Goal: Task Accomplishment & Management: Use online tool/utility

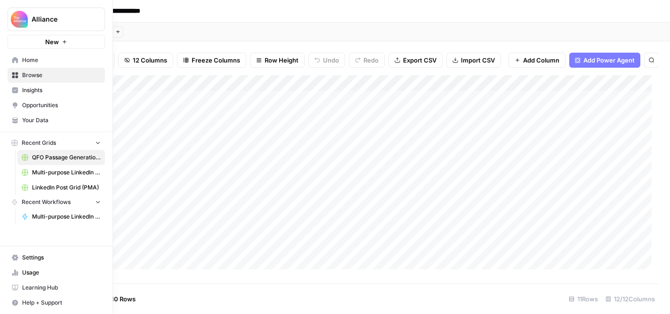
click at [38, 78] on span "Browse" at bounding box center [61, 75] width 79 height 8
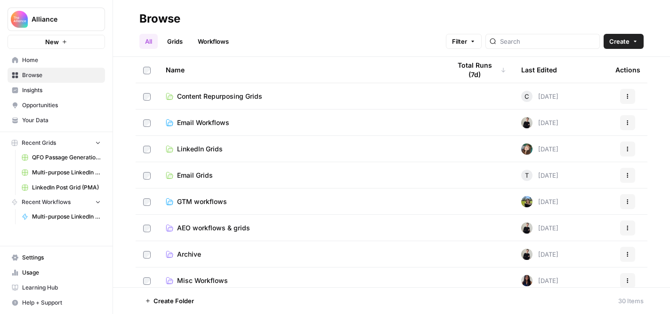
click at [211, 95] on span "Content Repurposing Grids" at bounding box center [219, 96] width 85 height 9
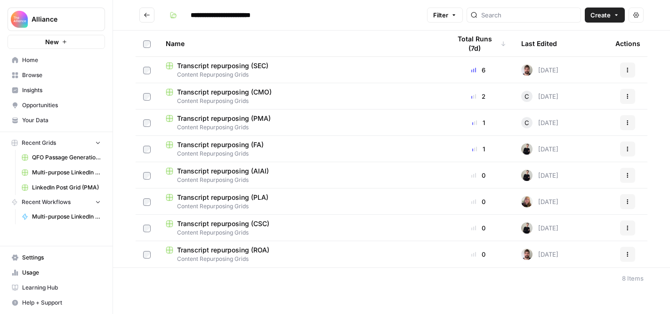
click at [202, 225] on span "Transcript repurposing (CSC)" at bounding box center [223, 223] width 92 height 9
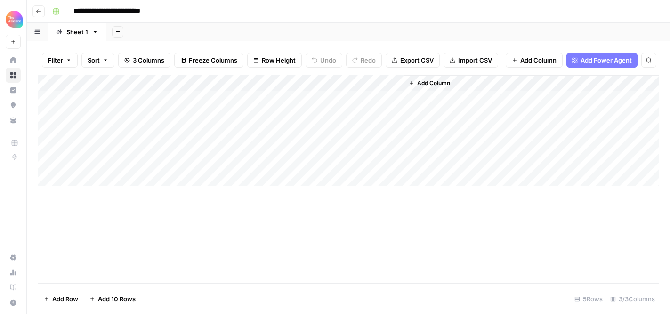
click at [120, 105] on div "Add Column" at bounding box center [348, 130] width 620 height 111
click at [38, 10] on icon "button" at bounding box center [39, 11] width 6 height 6
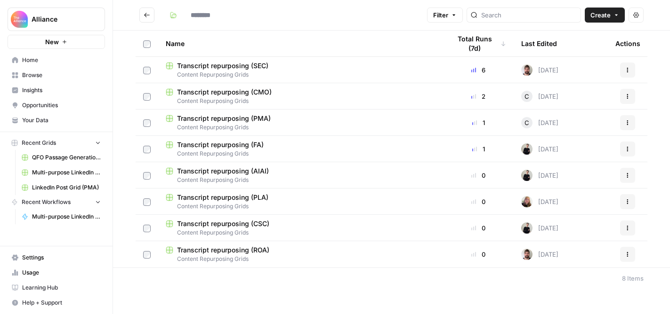
type input "**********"
click at [303, 120] on div "Transcript repurposing (PMA)" at bounding box center [301, 118] width 270 height 9
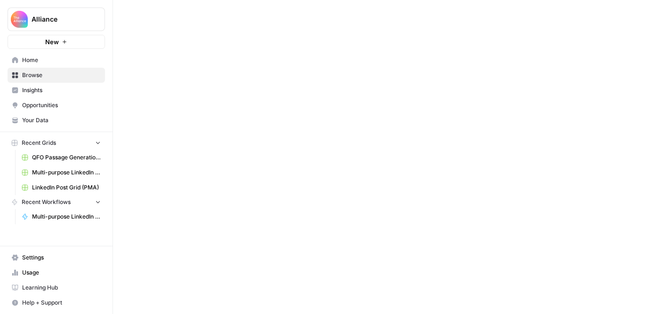
click at [303, 120] on div at bounding box center [391, 157] width 557 height 314
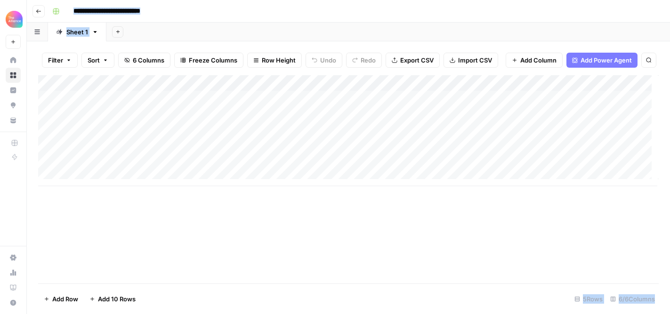
click at [107, 104] on div "Add Column" at bounding box center [348, 130] width 620 height 111
click at [112, 104] on div "Add Column" at bounding box center [348, 130] width 620 height 111
click at [112, 104] on body "**********" at bounding box center [335, 157] width 670 height 314
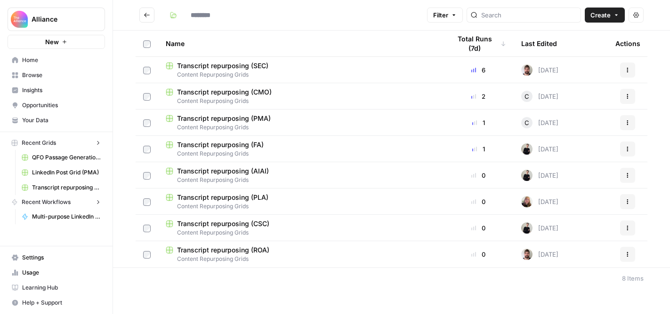
type input "**********"
click at [283, 217] on td "Transcript repurposing (CSC) Content Repurposing Grids" at bounding box center [300, 228] width 285 height 26
click at [290, 221] on div "Transcript repurposing (CSC)" at bounding box center [301, 223] width 270 height 9
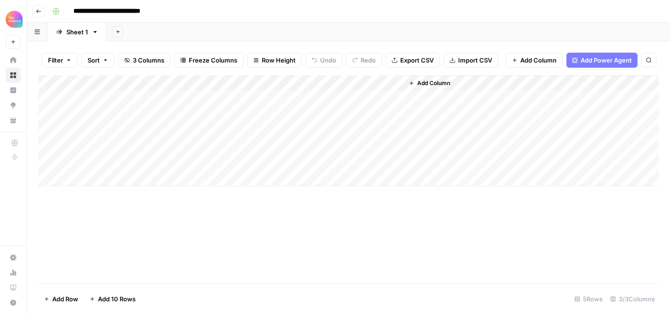
click at [136, 104] on div "Add Column" at bounding box center [348, 130] width 620 height 111
click at [127, 106] on div "Add Column" at bounding box center [348, 130] width 620 height 111
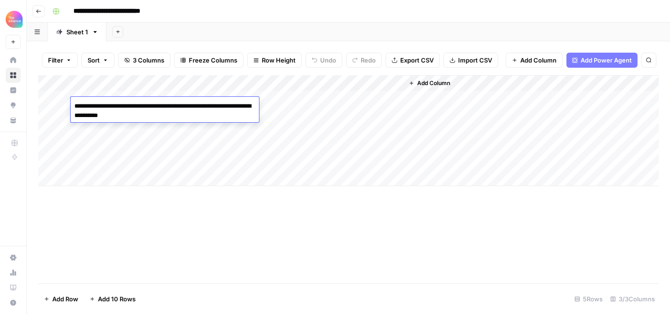
paste textarea "**********"
type textarea "**********"
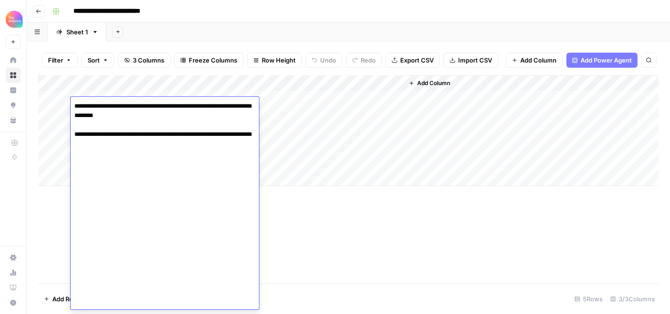
scroll to position [6736, 0]
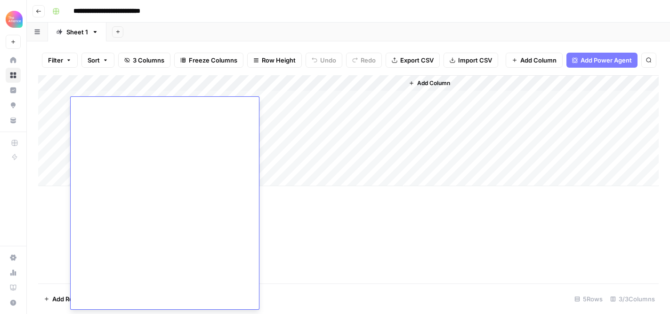
click at [275, 105] on div "Add Column" at bounding box center [348, 130] width 620 height 111
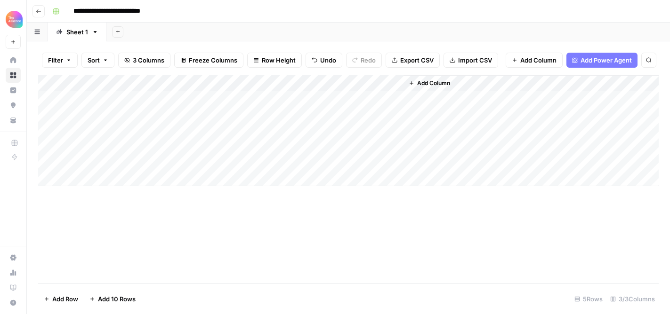
click at [267, 109] on div "Add Column" at bounding box center [348, 130] width 620 height 111
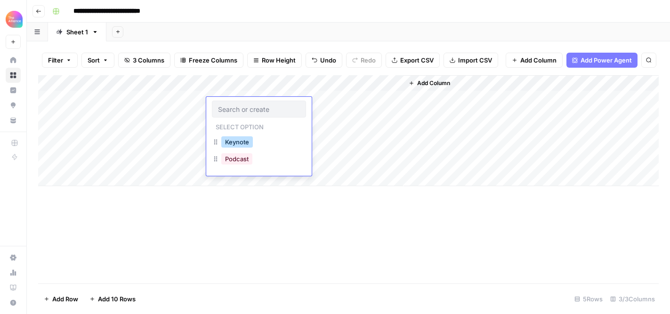
click at [245, 143] on button "Keynote" at bounding box center [237, 141] width 32 height 11
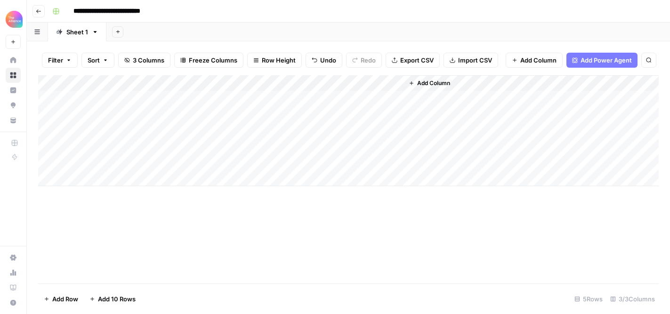
click at [345, 104] on div "Add Column" at bounding box center [348, 130] width 620 height 111
click at [379, 107] on div "Add Column" at bounding box center [348, 130] width 620 height 111
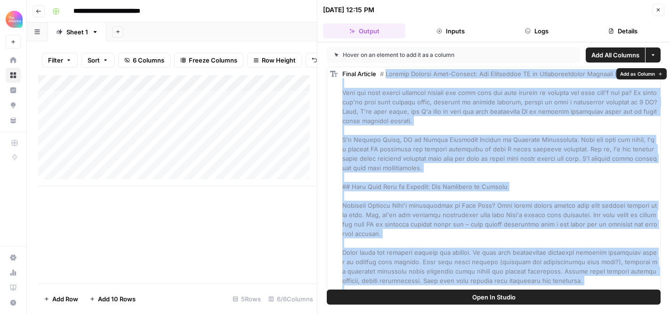
drag, startPoint x: 617, startPoint y: 179, endPoint x: 386, endPoint y: 77, distance: 253.0
copy span "Success Through Self-Service: How Generative AI is Revolutionizing Customer Sup…"
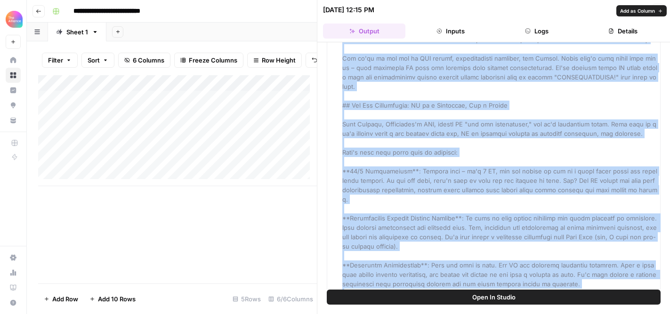
scroll to position [515, 0]
